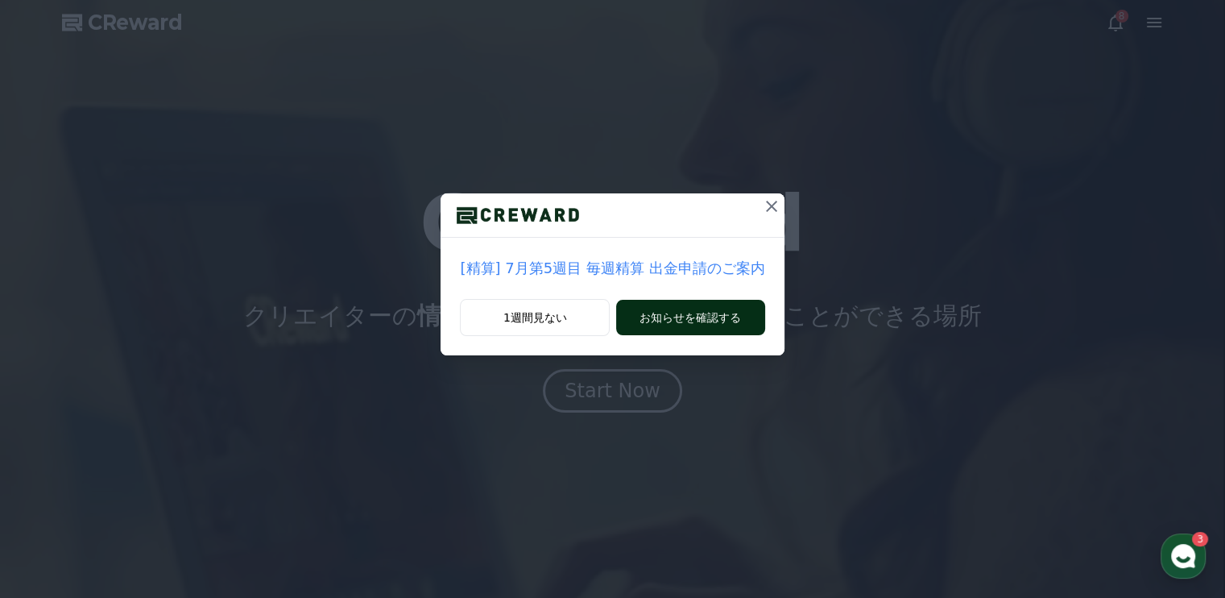
click at [708, 321] on button "お知らせを確認する" at bounding box center [690, 317] width 148 height 35
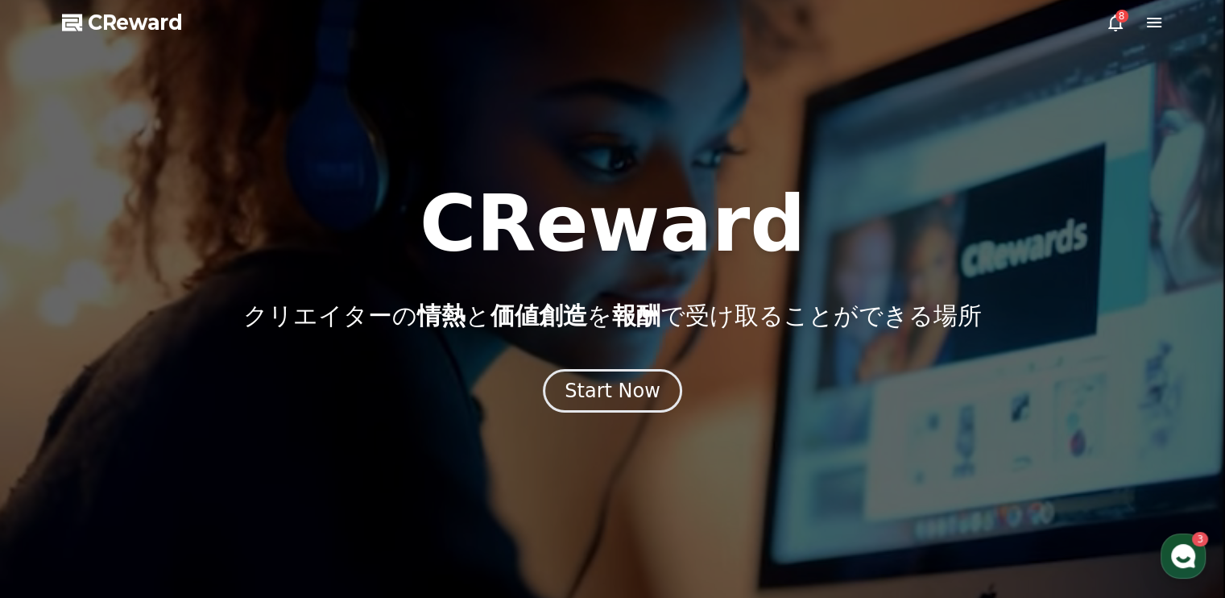
click at [1114, 25] on icon at bounding box center [1115, 22] width 19 height 19
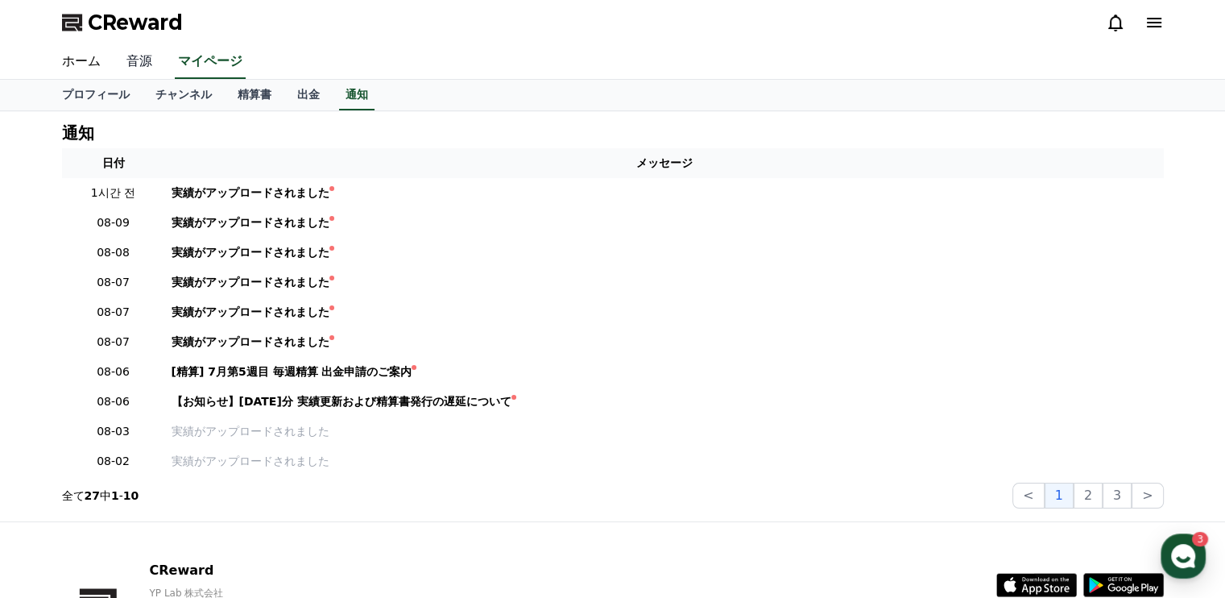
click at [124, 61] on link "音源" at bounding box center [140, 62] width 52 height 34
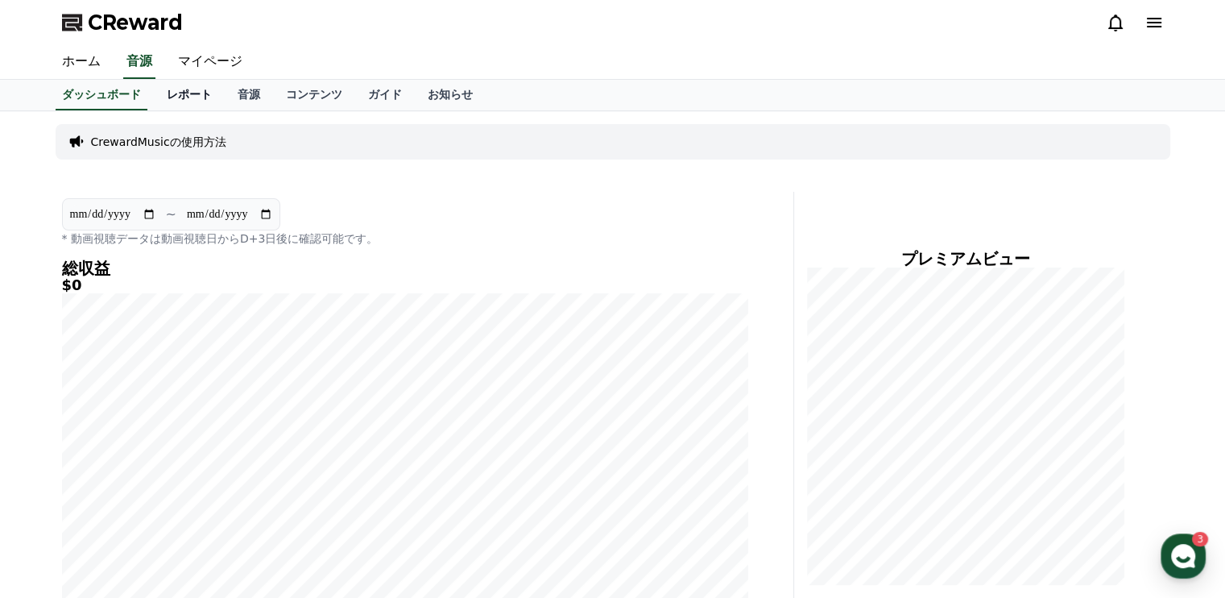
click at [163, 93] on link "レポート" at bounding box center [189, 95] width 71 height 31
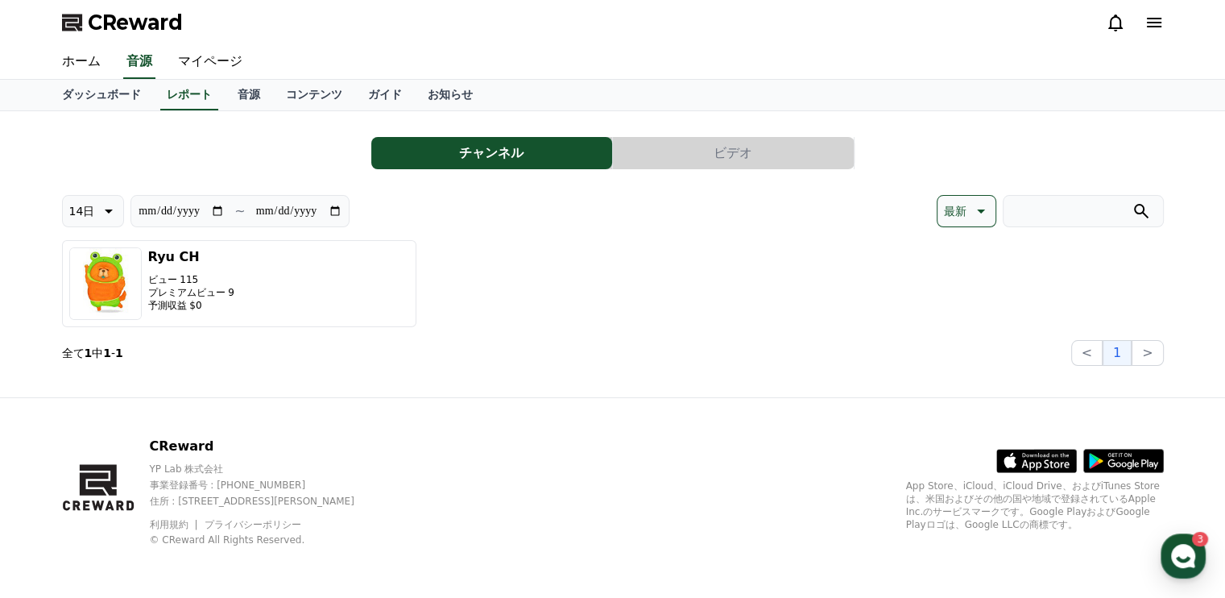
click at [738, 154] on button "ビデオ" at bounding box center [733, 153] width 241 height 32
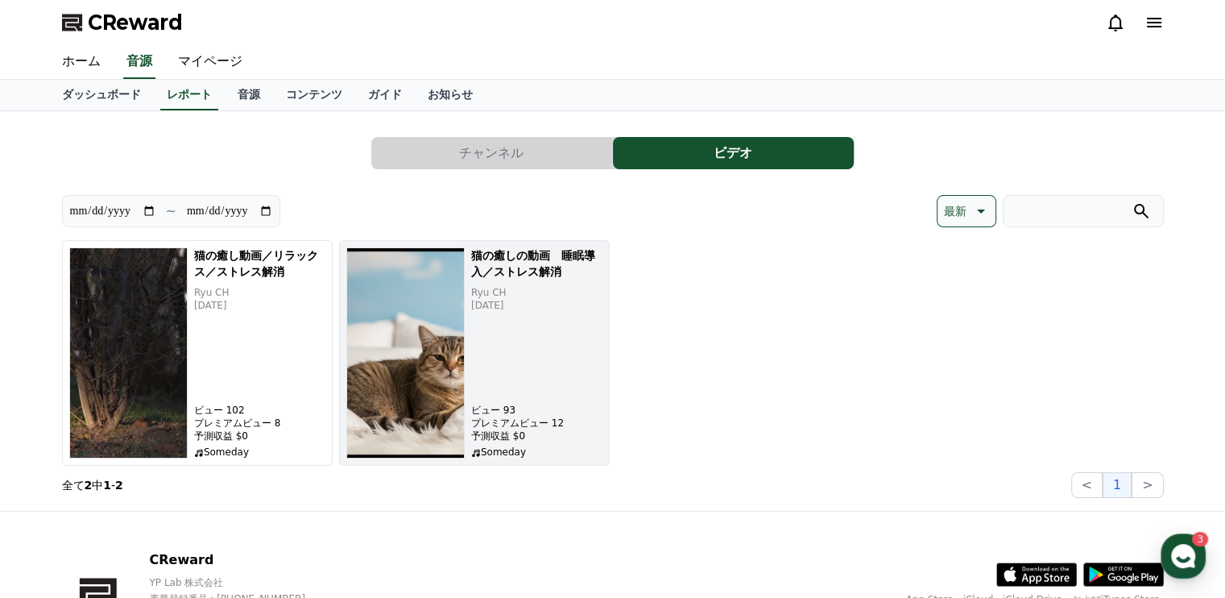
drag, startPoint x: 1237, startPoint y: 38, endPoint x: 606, endPoint y: 392, distance: 723.7
click at [606, 392] on button "猫の癒しの動画　睡眠導入／ストレス解消 Ryu CH [DATE] ビュー 93 プレミアムビュー 12 予測収益 $0 Someday" at bounding box center [474, 353] width 271 height 226
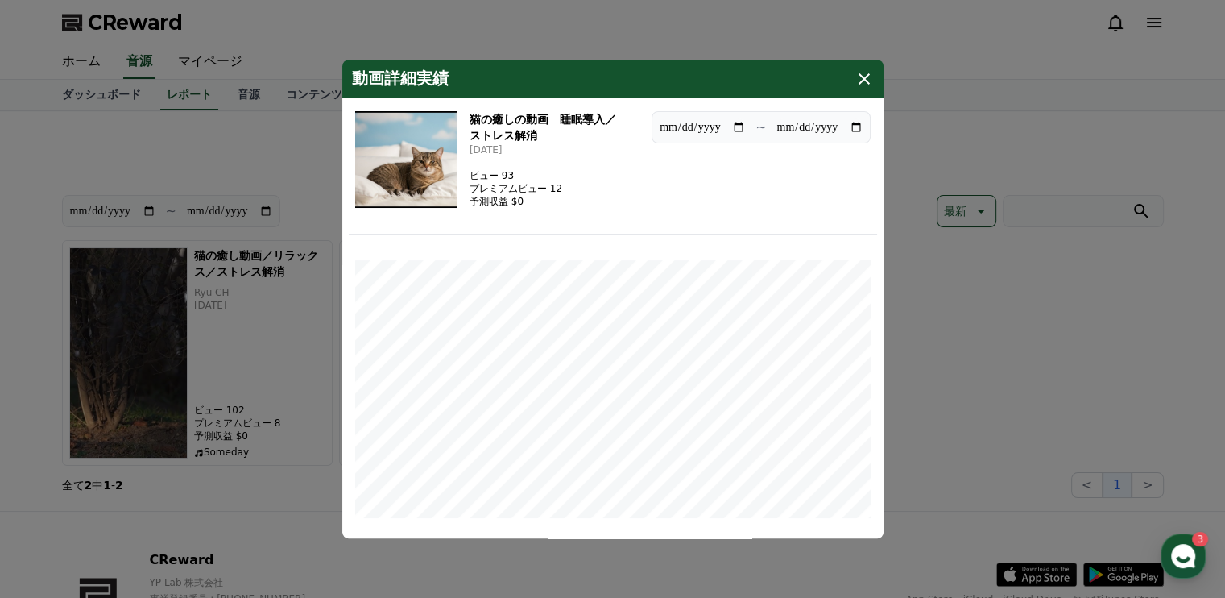
click at [287, 163] on button "close modal" at bounding box center [612, 299] width 1225 height 598
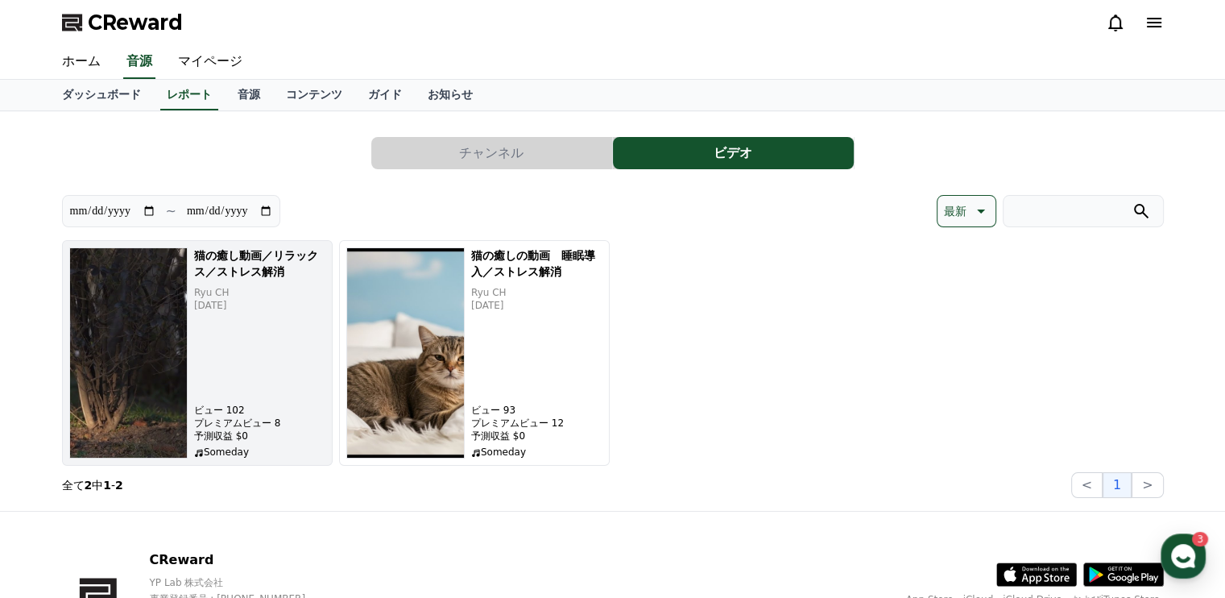
click at [232, 350] on div "猫の癒し動画／リラックス／ストレス解消 Ryu CH [DATE] ビュー 102 プレミアムビュー 8 予測収益 $0 Someday" at bounding box center [259, 352] width 131 height 211
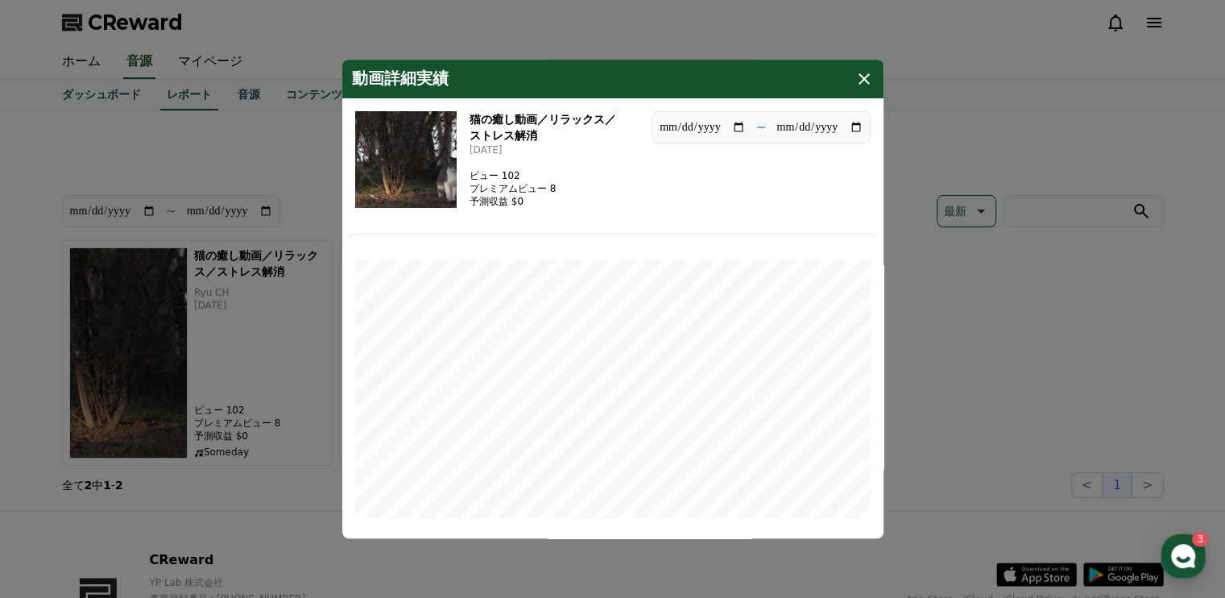
click at [870, 82] on icon "modal" at bounding box center [864, 78] width 19 height 19
